Goal: Task Accomplishment & Management: Manage account settings

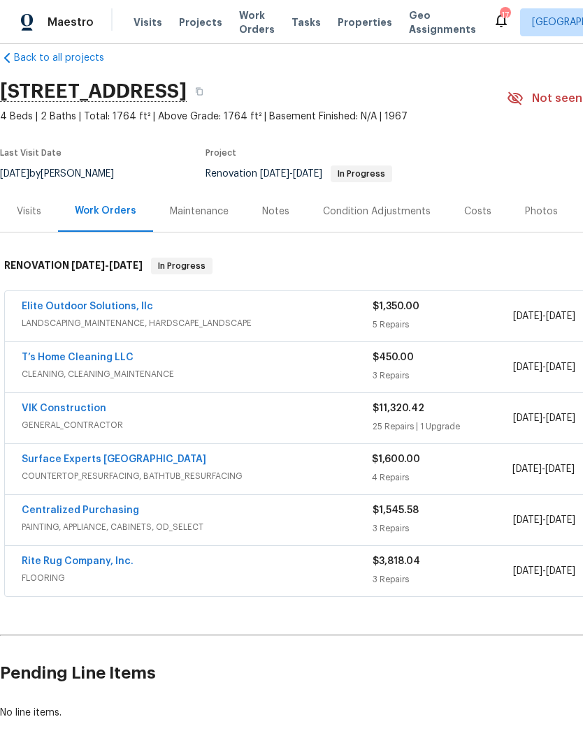
scroll to position [21, 0]
click at [124, 305] on link "Elite Outdoor Solutions, llc" at bounding box center [87, 307] width 131 height 10
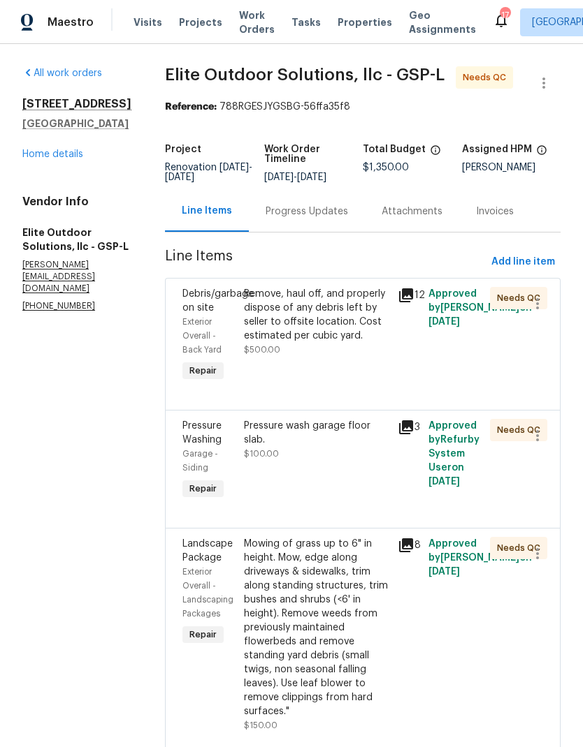
click at [289, 346] on div "Remove, haul off, and properly dispose of any debris left by seller to offsite …" at bounding box center [316, 322] width 145 height 70
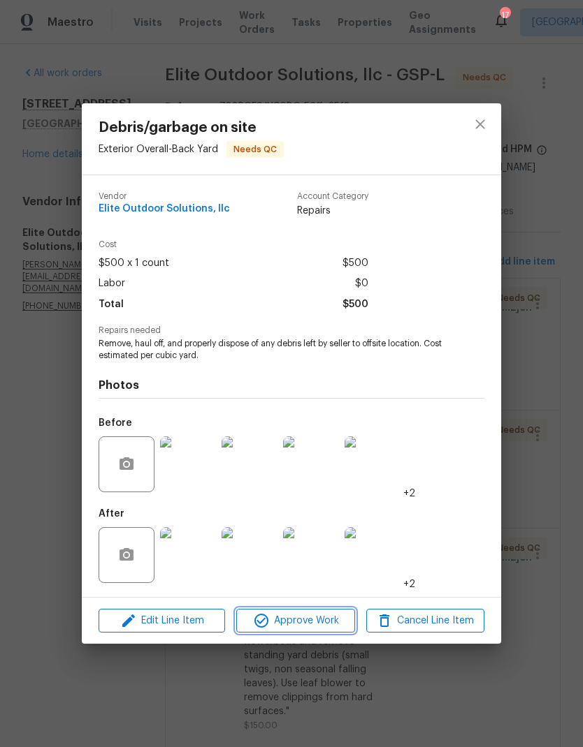
click at [321, 619] on span "Approve Work" at bounding box center [295, 621] width 110 height 17
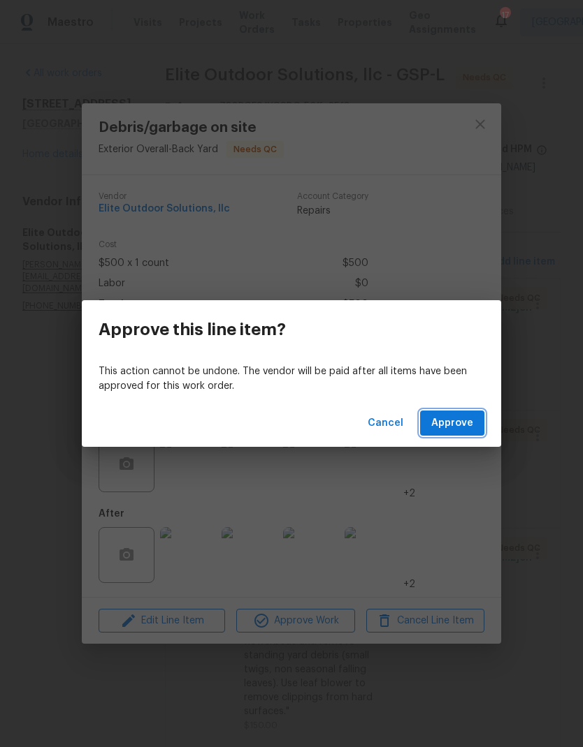
click at [464, 415] on span "Approve" at bounding box center [452, 423] width 42 height 17
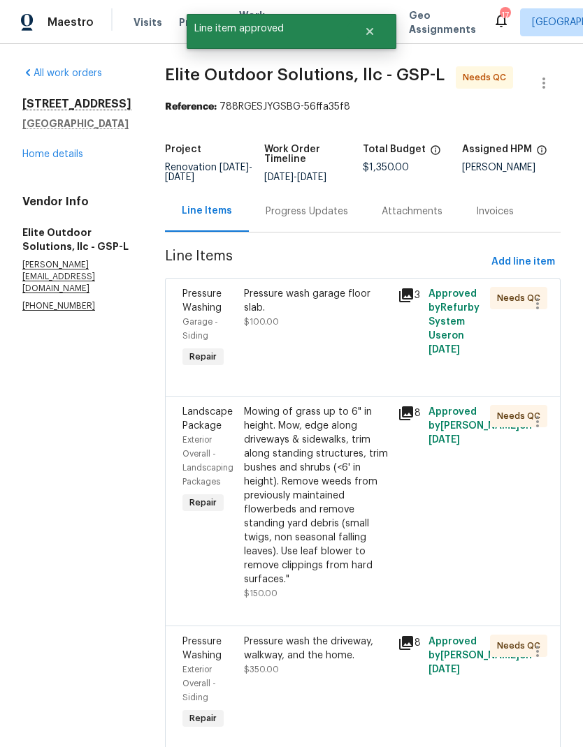
click at [286, 348] on div "Pressure wash garage floor slab. $100.00" at bounding box center [317, 329] width 154 height 92
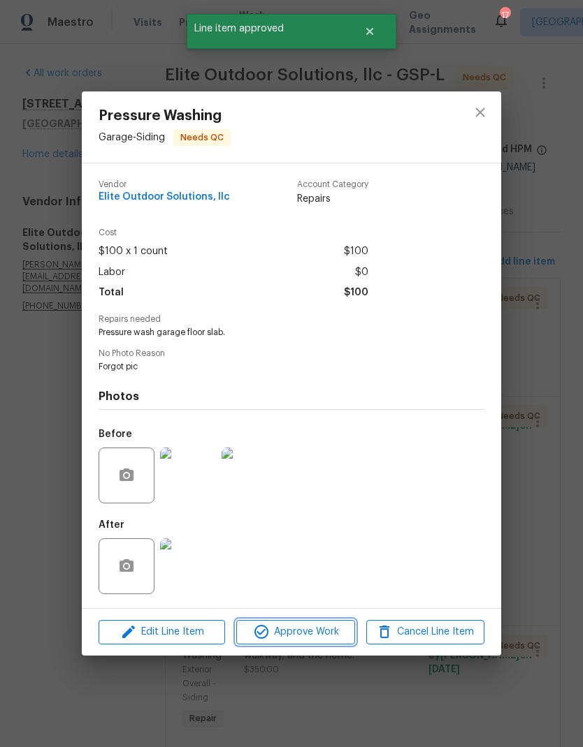
click at [311, 631] on span "Approve Work" at bounding box center [295, 632] width 110 height 17
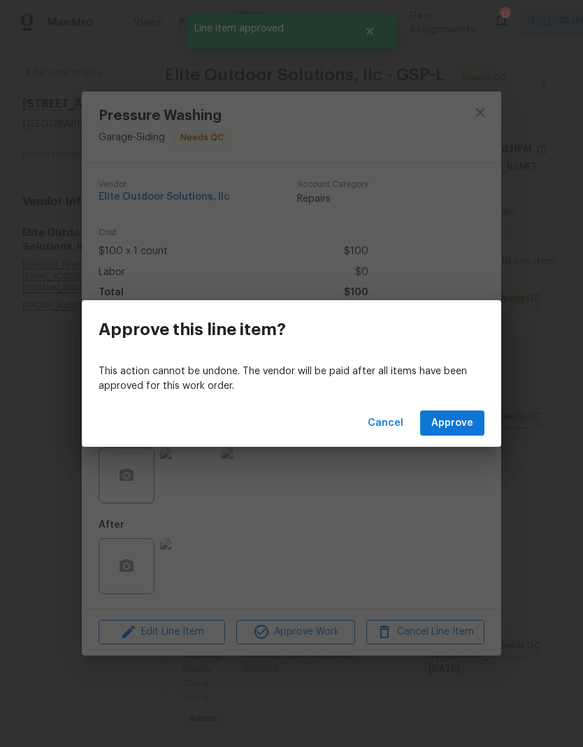
click at [459, 427] on span "Approve" at bounding box center [452, 423] width 42 height 17
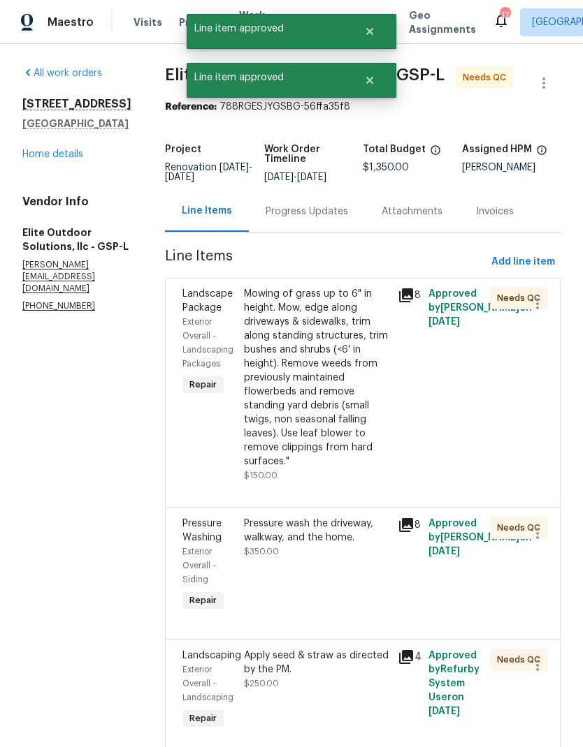
click at [277, 365] on div "Mowing of grass up to 6" in height. Mow, edge along driveways & sidewalks, trim…" at bounding box center [316, 378] width 145 height 182
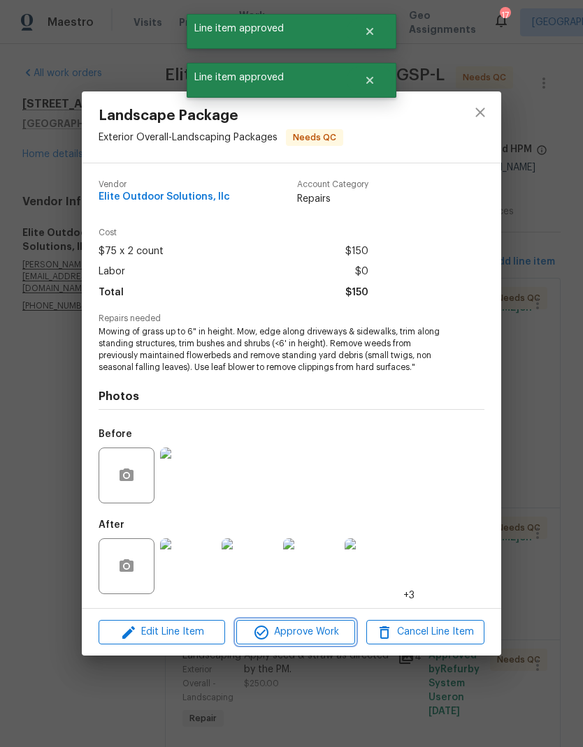
click at [318, 645] on button "Approve Work" at bounding box center [295, 632] width 118 height 24
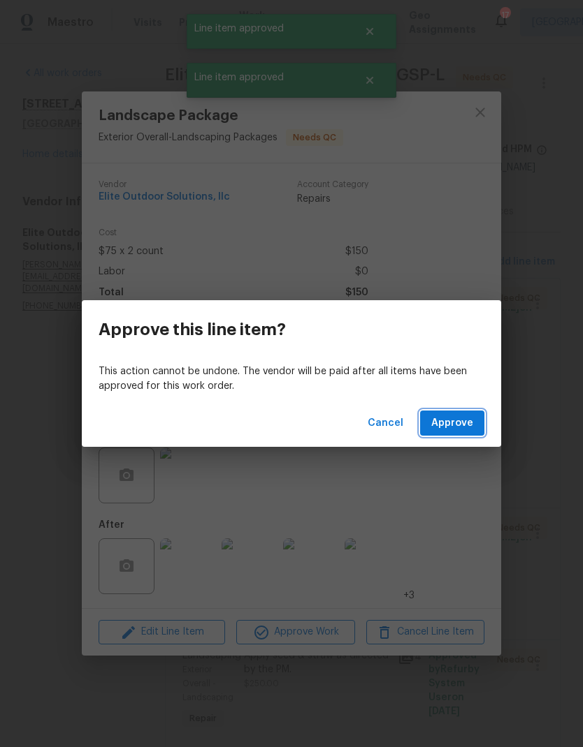
click at [464, 415] on span "Approve" at bounding box center [452, 423] width 42 height 17
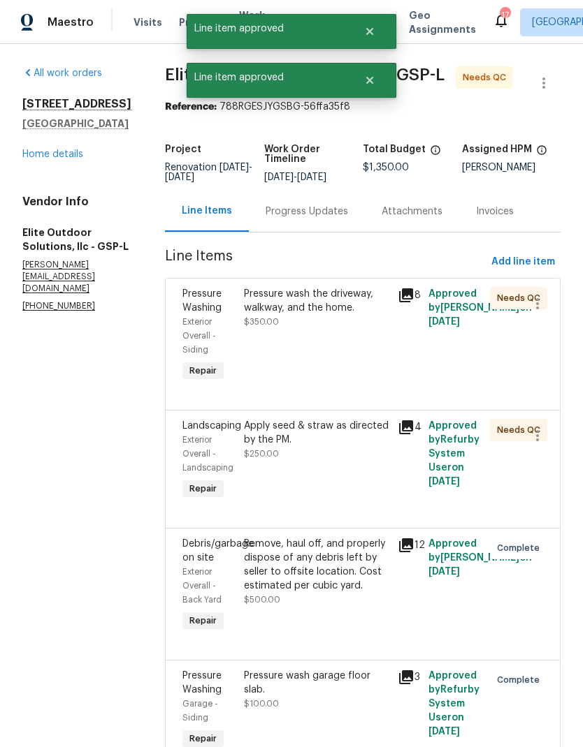
click at [291, 369] on div "Pressure wash the driveway, walkway, and the home. $350.00" at bounding box center [317, 336] width 154 height 106
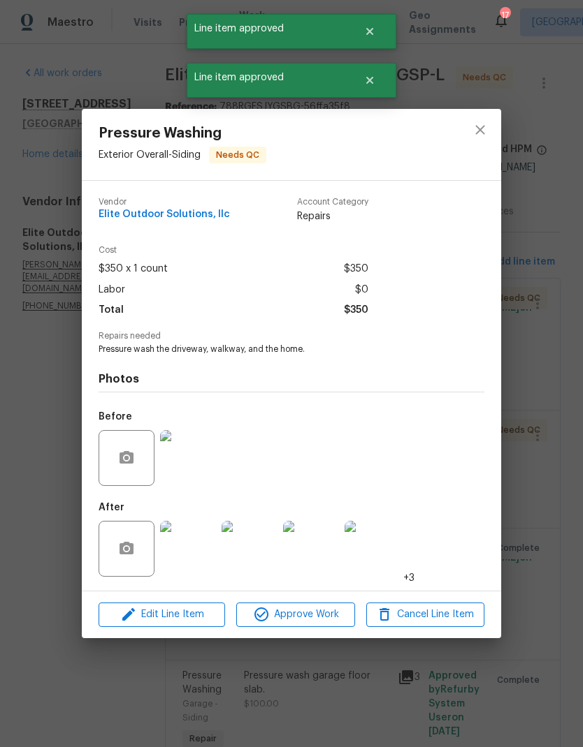
click at [314, 608] on span "Approve Work" at bounding box center [295, 614] width 110 height 17
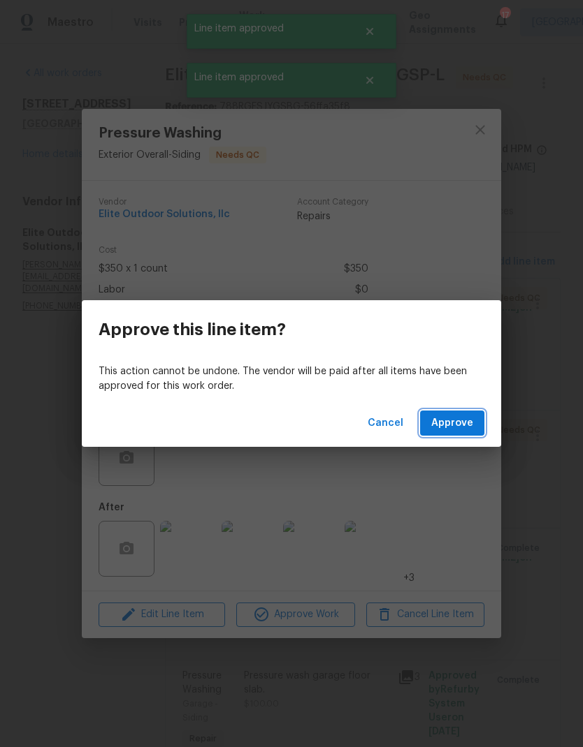
click at [467, 422] on span "Approve" at bounding box center [452, 423] width 42 height 17
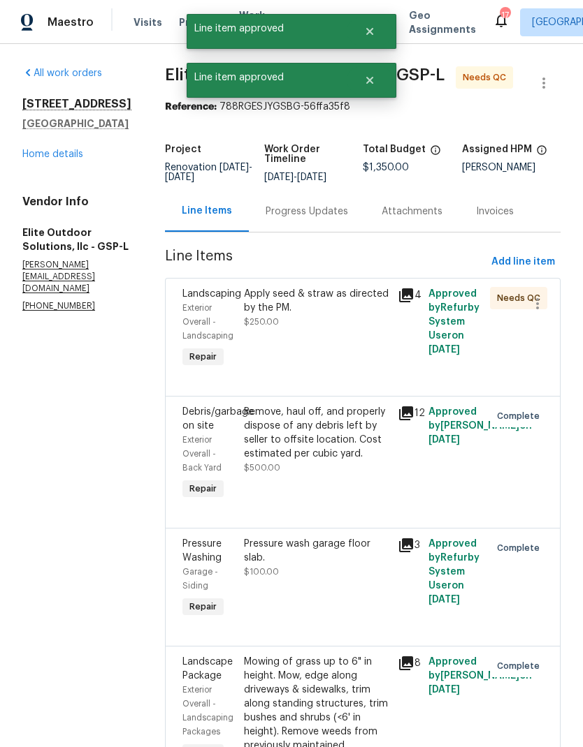
click at [284, 351] on div "Apply seed & straw as directed by the PM. $250.00" at bounding box center [317, 329] width 154 height 92
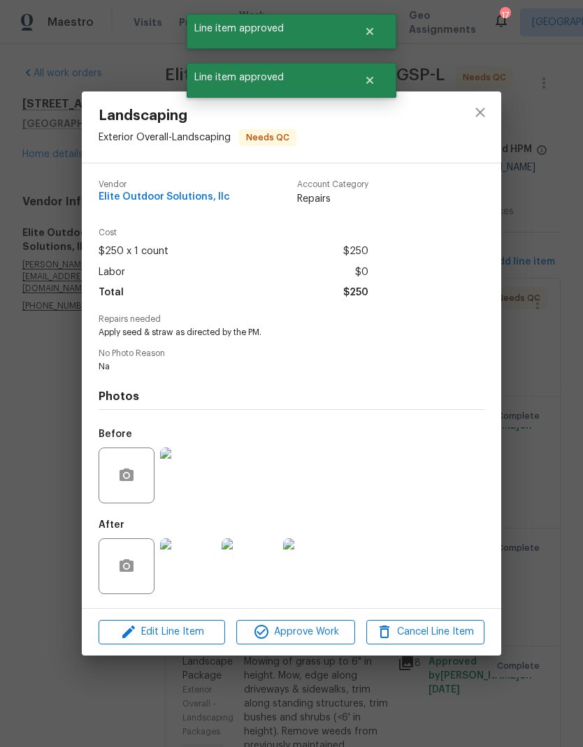
click at [323, 613] on div "Edit Line Item Approve Work Cancel Line Item" at bounding box center [291, 632] width 419 height 47
click at [326, 641] on span "Approve Work" at bounding box center [295, 632] width 110 height 17
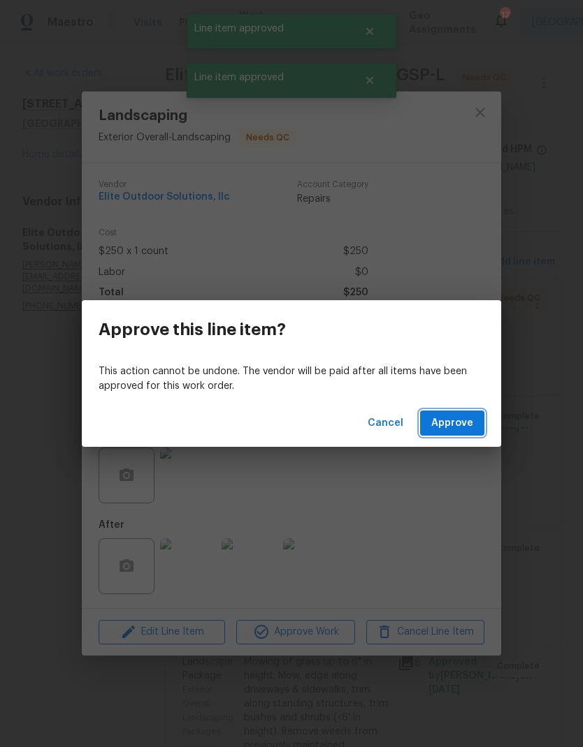
click at [439, 421] on span "Approve" at bounding box center [452, 423] width 42 height 17
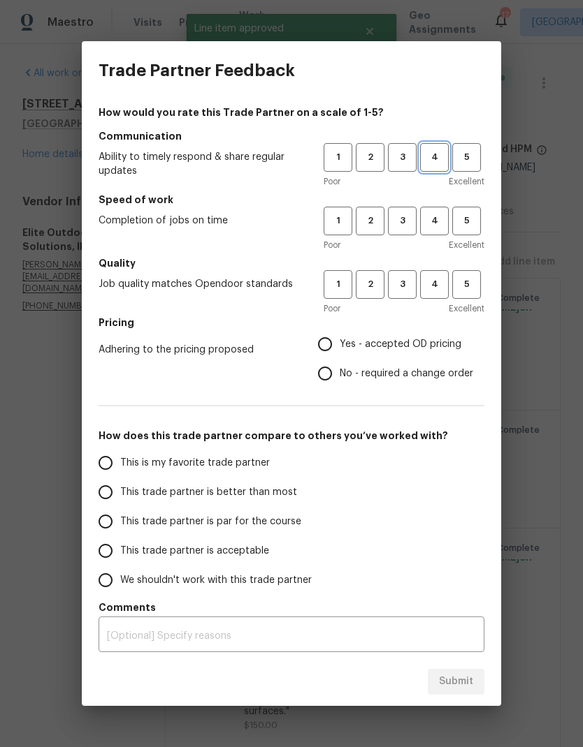
click at [427, 162] on span "4" at bounding box center [434, 157] width 26 height 16
click at [430, 223] on span "4" at bounding box center [434, 221] width 26 height 16
click at [435, 296] on button "4" at bounding box center [434, 284] width 29 height 29
click at [322, 352] on input "Yes - accepted OD pricing" at bounding box center [324, 344] width 29 height 29
radio input "true"
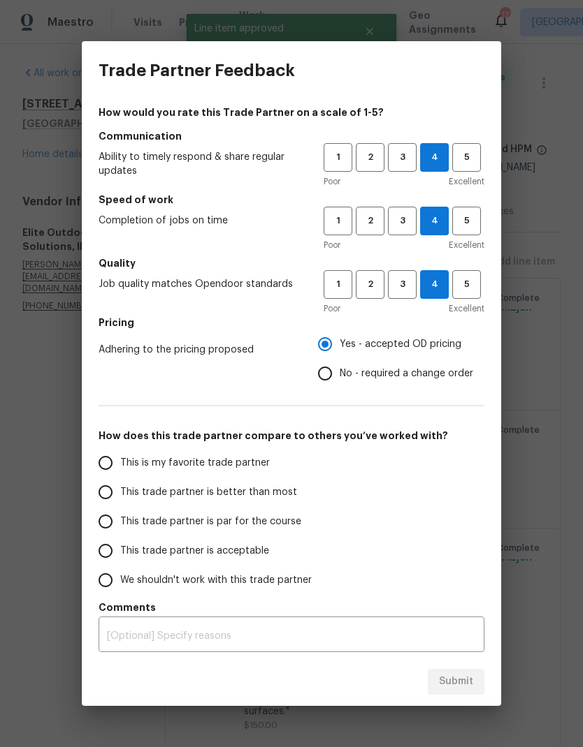
click at [105, 513] on input "This trade partner is par for the course" at bounding box center [105, 521] width 29 height 29
radio input "false"
click at [105, 493] on input "This trade partner is better than most" at bounding box center [105, 492] width 29 height 29
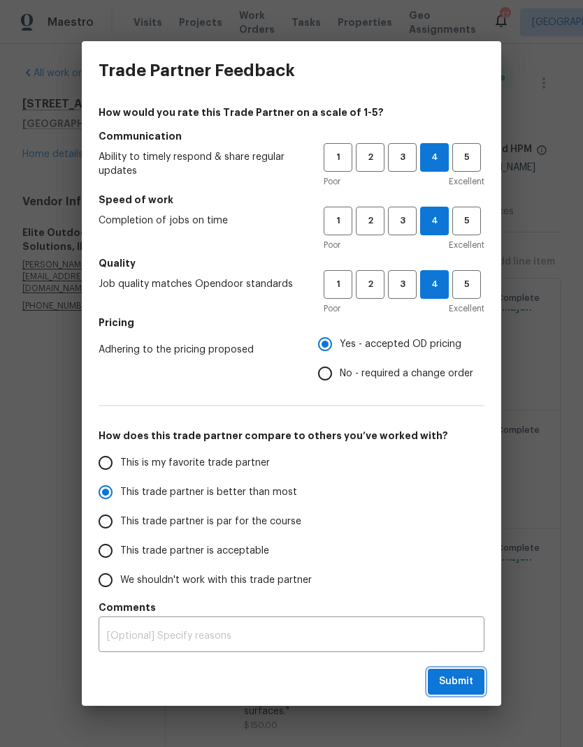
click at [471, 680] on span "Submit" at bounding box center [456, 681] width 34 height 17
radio input "true"
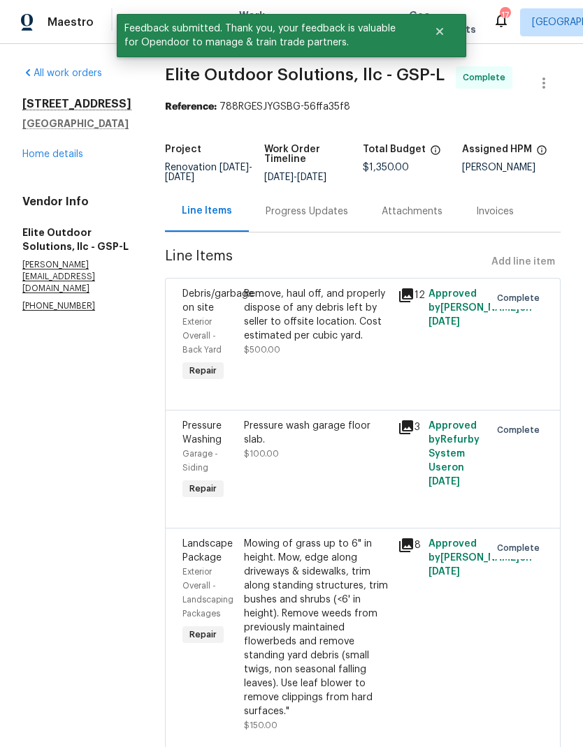
click at [38, 159] on link "Home details" at bounding box center [52, 154] width 61 height 10
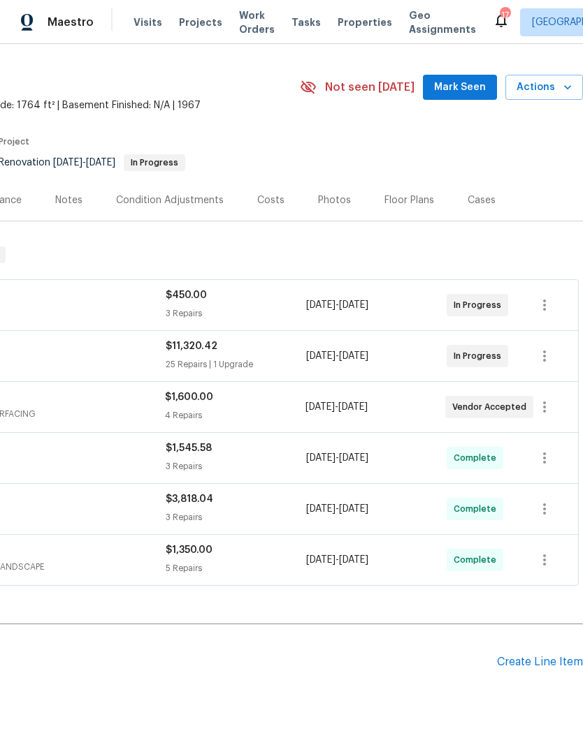
scroll to position [32, 207]
click at [562, 90] on icon "button" at bounding box center [567, 87] width 14 height 14
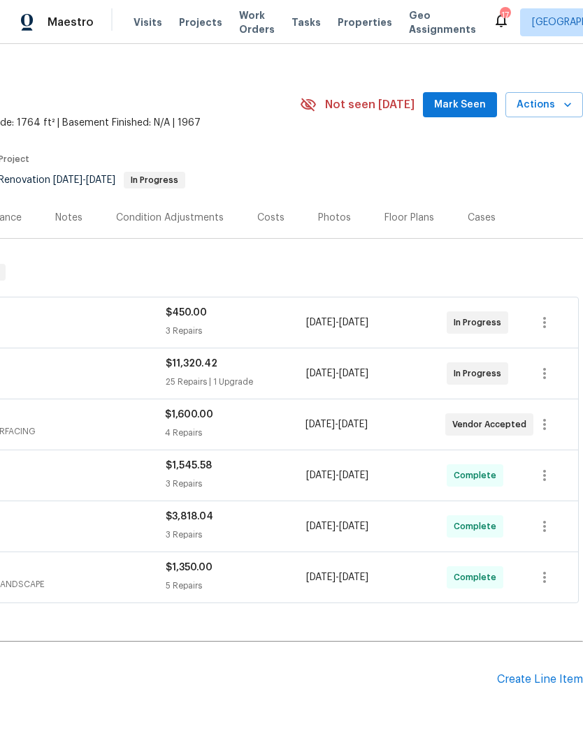
scroll to position [15, 207]
click at [558, 99] on span "Actions" at bounding box center [543, 104] width 55 height 17
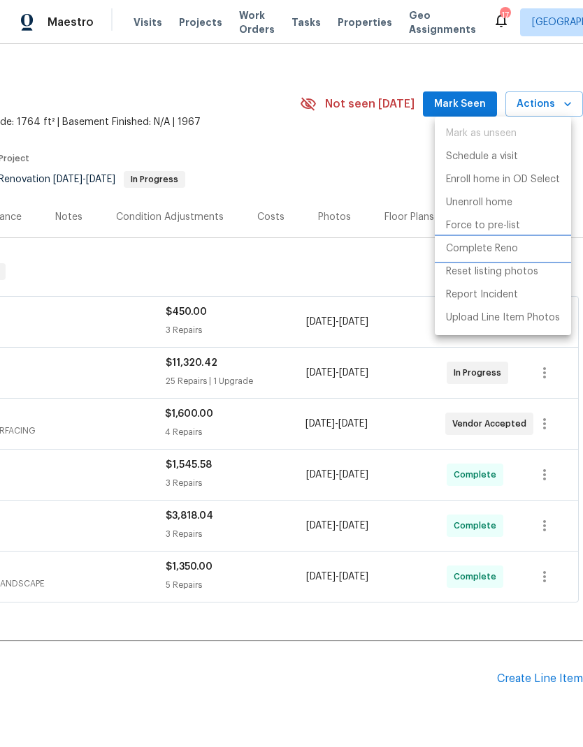
click at [481, 246] on p "Complete Reno" at bounding box center [482, 249] width 72 height 15
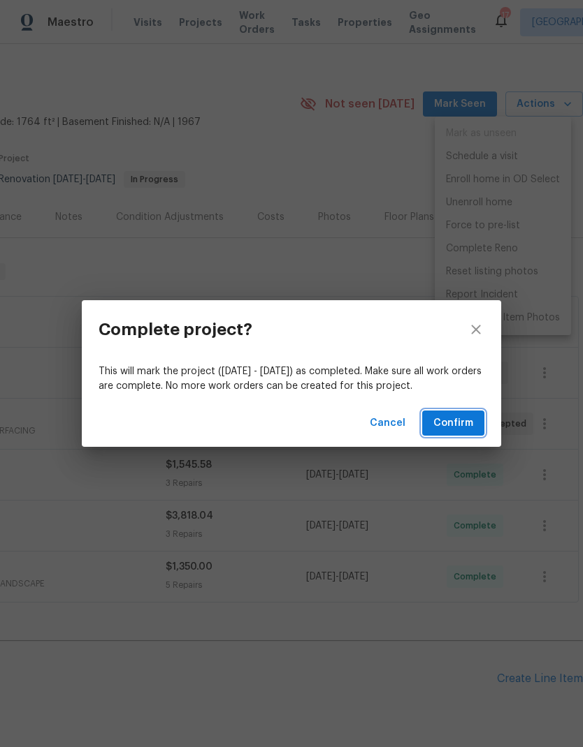
click at [461, 415] on span "Confirm" at bounding box center [453, 423] width 40 height 17
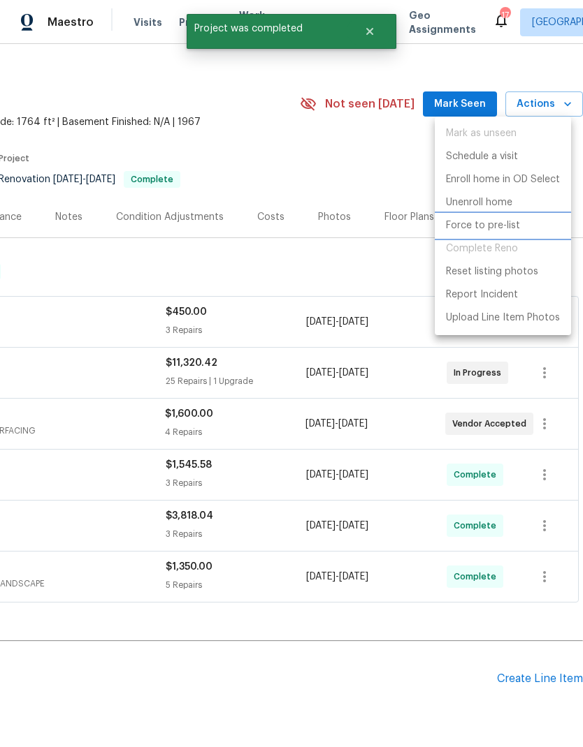
click at [472, 221] on p "Force to pre-list" at bounding box center [483, 226] width 74 height 15
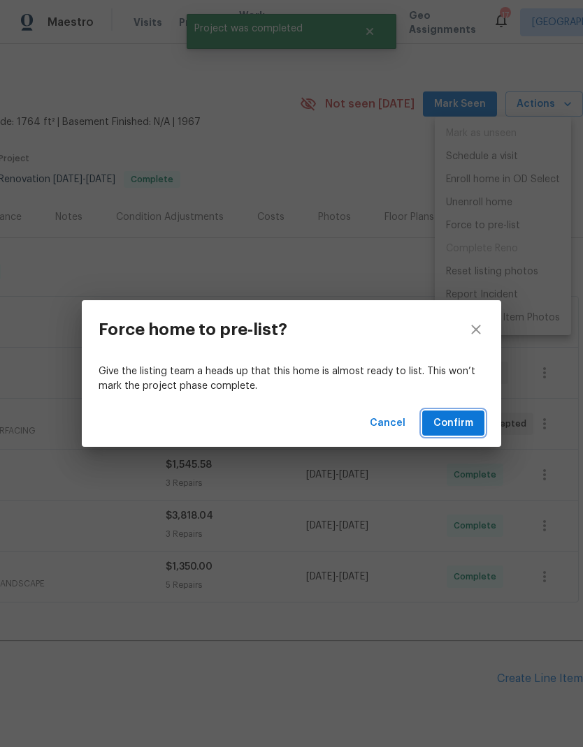
click at [451, 414] on button "Confirm" at bounding box center [453, 424] width 62 height 26
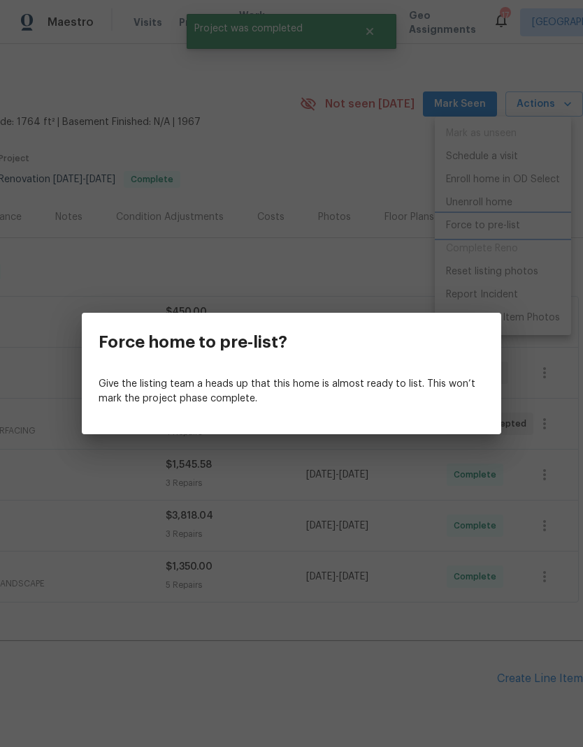
click at [368, 165] on div "Force home to pre-list? Give the listing team a heads up that this home is almo…" at bounding box center [291, 373] width 583 height 747
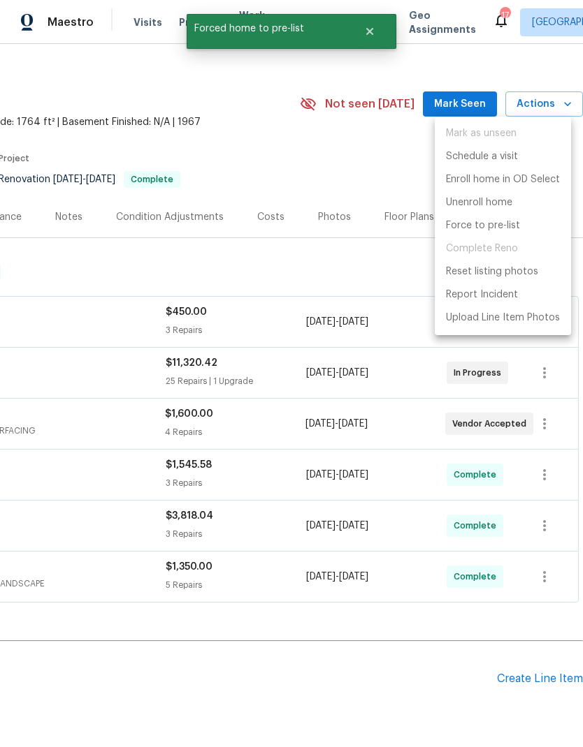
click at [104, 155] on div at bounding box center [291, 373] width 583 height 747
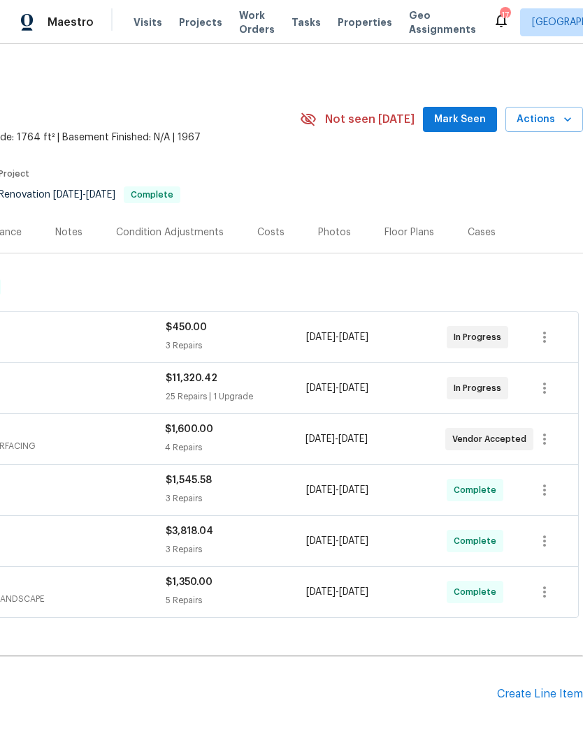
scroll to position [0, 207]
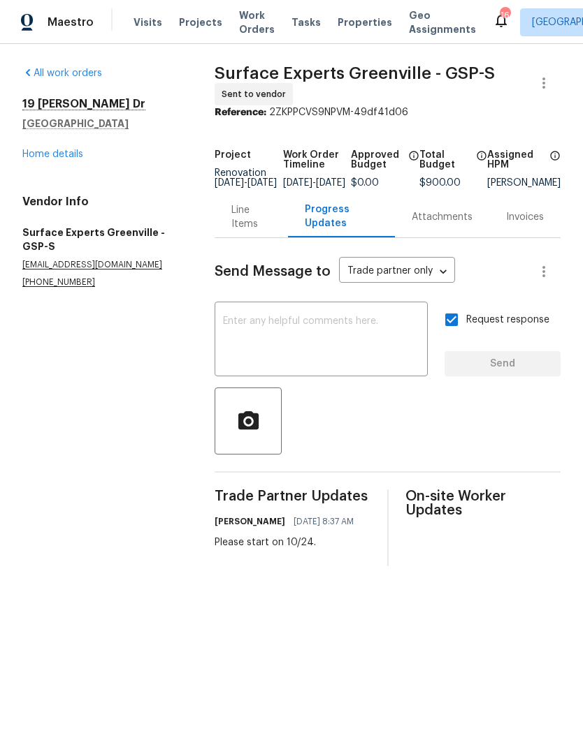
scroll to position [2, 0]
click at [48, 154] on link "Home details" at bounding box center [52, 154] width 61 height 10
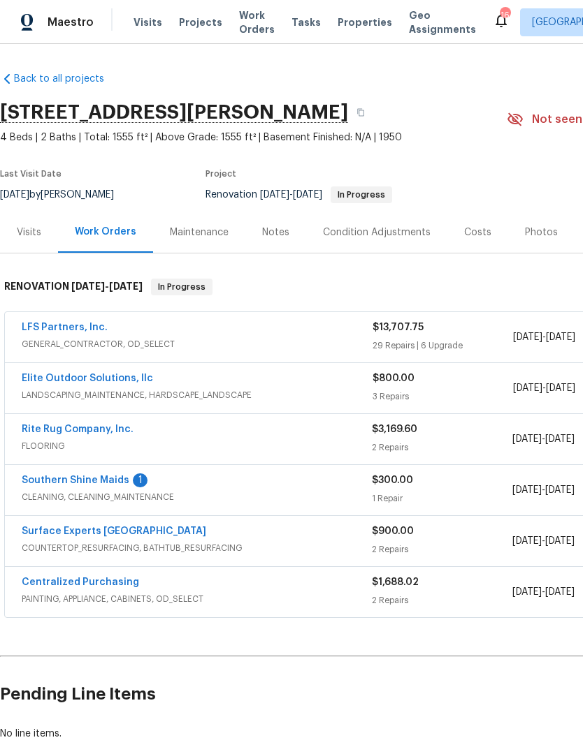
click at [46, 323] on link "LFS Partners, Inc." at bounding box center [65, 328] width 86 height 10
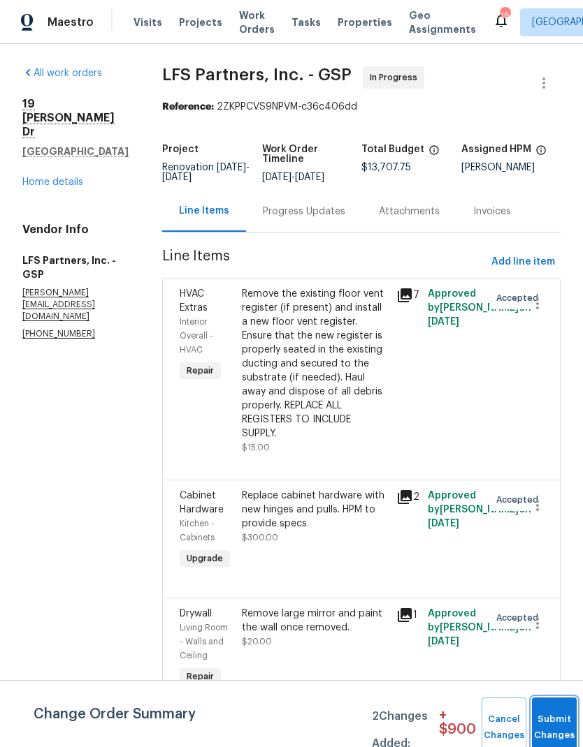
click at [548, 724] on button "Submit Changes" at bounding box center [554, 728] width 45 height 60
